Goal: Task Accomplishment & Management: Use online tool/utility

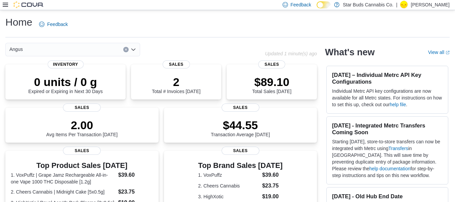
click at [5, 1] on div at bounding box center [23, 5] width 41 height 10
click at [5, 7] on icon at bounding box center [5, 4] width 5 height 5
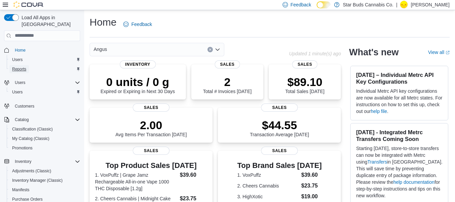
click at [23, 66] on span "Reports" at bounding box center [19, 68] width 14 height 5
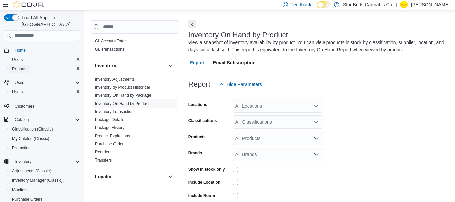
scroll to position [221, 0]
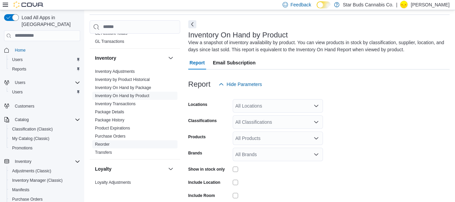
click at [102, 142] on link "Reorder" at bounding box center [102, 144] width 14 height 5
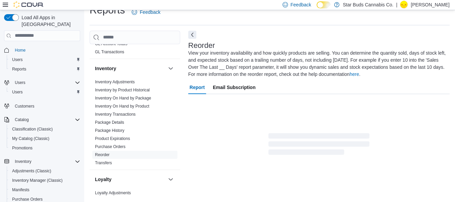
scroll to position [37, 0]
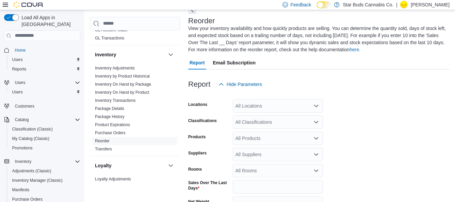
click at [247, 105] on div "All Locations" at bounding box center [278, 105] width 90 height 13
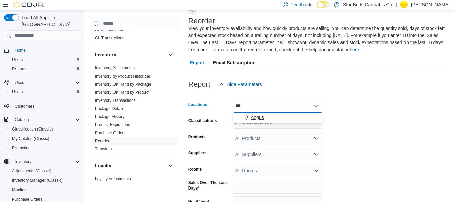
type input "***"
click at [254, 115] on span "Angus" at bounding box center [256, 117] width 13 height 7
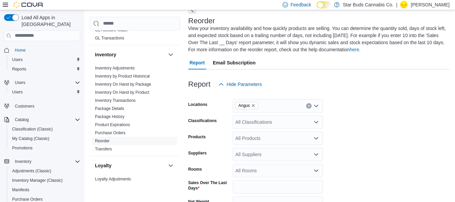
click at [369, 142] on form "Locations Angus Classifications All Classifications Products All Products Suppl…" at bounding box center [318, 174] width 261 height 166
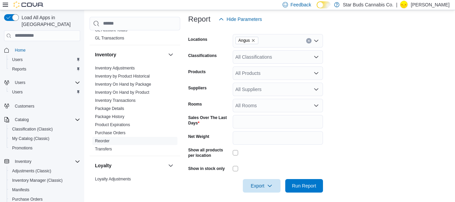
scroll to position [105, 0]
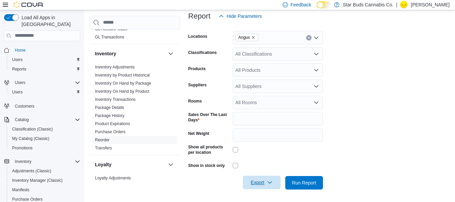
click at [268, 184] on icon "button" at bounding box center [269, 181] width 5 height 5
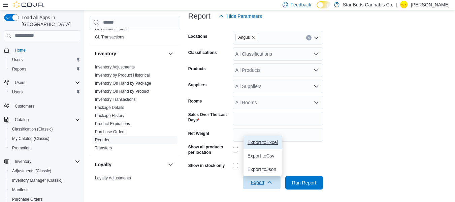
click at [271, 144] on span "Export to Excel" at bounding box center [262, 141] width 30 height 5
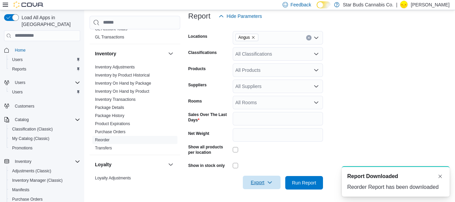
scroll to position [0, 0]
